Goal: Information Seeking & Learning: Learn about a topic

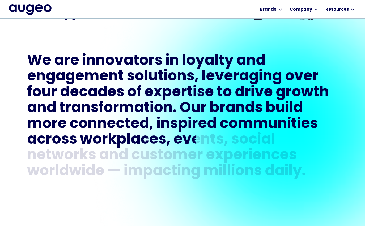
scroll to position [241, 0]
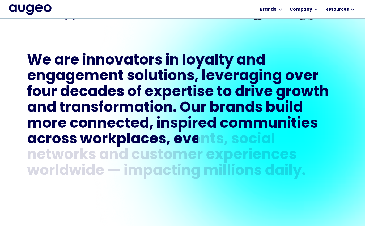
click at [62, 31] on div "We are innovators in loyalty and engagement solutions, leveraging over four dec…" at bounding box center [182, 116] width 311 height 179
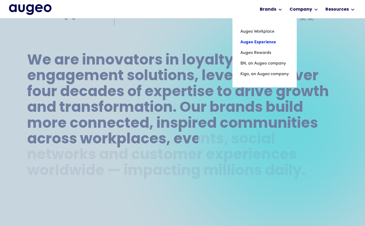
click at [264, 42] on link "Augeo Experience" at bounding box center [264, 42] width 48 height 11
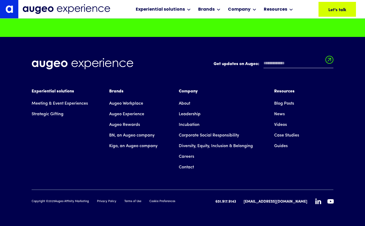
scroll to position [4660, 0]
click at [185, 158] on link "Careers" at bounding box center [186, 156] width 15 height 11
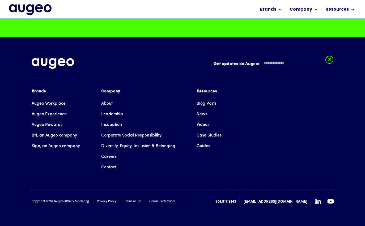
scroll to position [1358, 0]
